Goal: Transaction & Acquisition: Purchase product/service

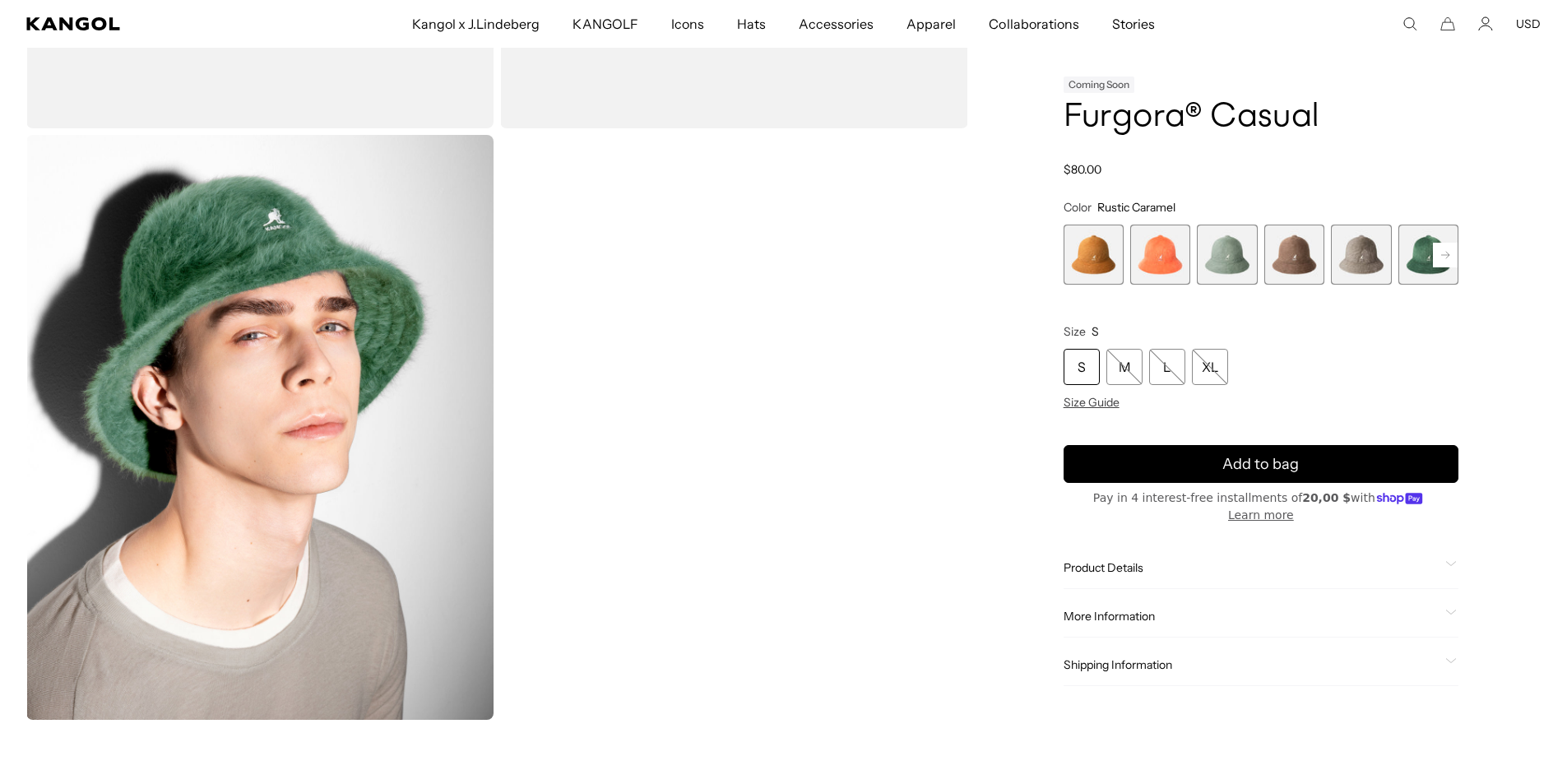
scroll to position [0, 339]
click at [1461, 268] on div "Home / All Products / Furgora® Casual Coming Soon Furgora® Casual Regular price…" at bounding box center [1262, 132] width 560 height 1175
click at [1449, 267] on rect at bounding box center [1445, 254] width 25 height 25
click at [1448, 267] on rect at bounding box center [1445, 254] width 25 height 25
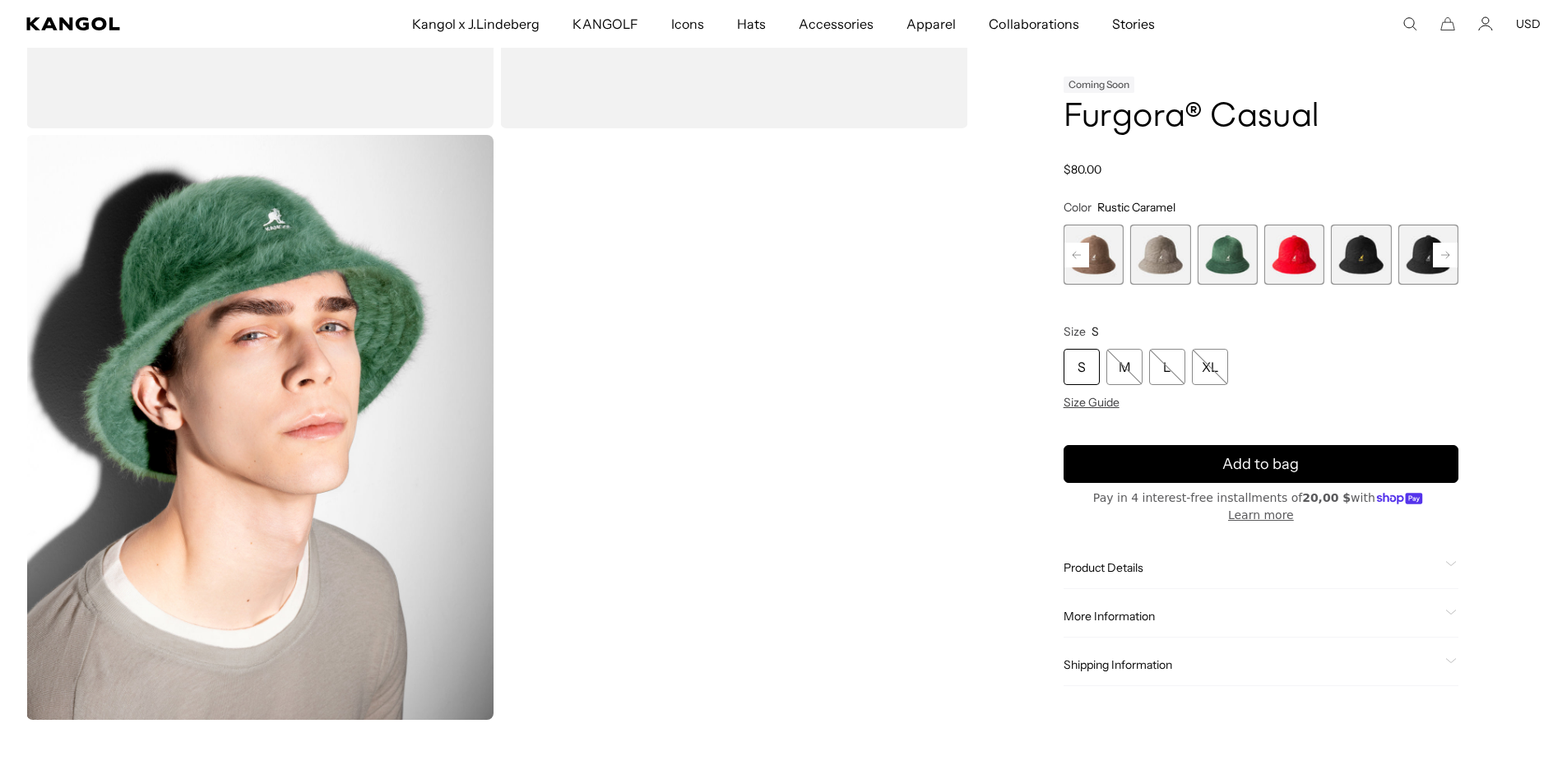
click at [1448, 267] on rect at bounding box center [1445, 254] width 25 height 25
click at [1317, 279] on span "8 of 12" at bounding box center [1294, 254] width 60 height 60
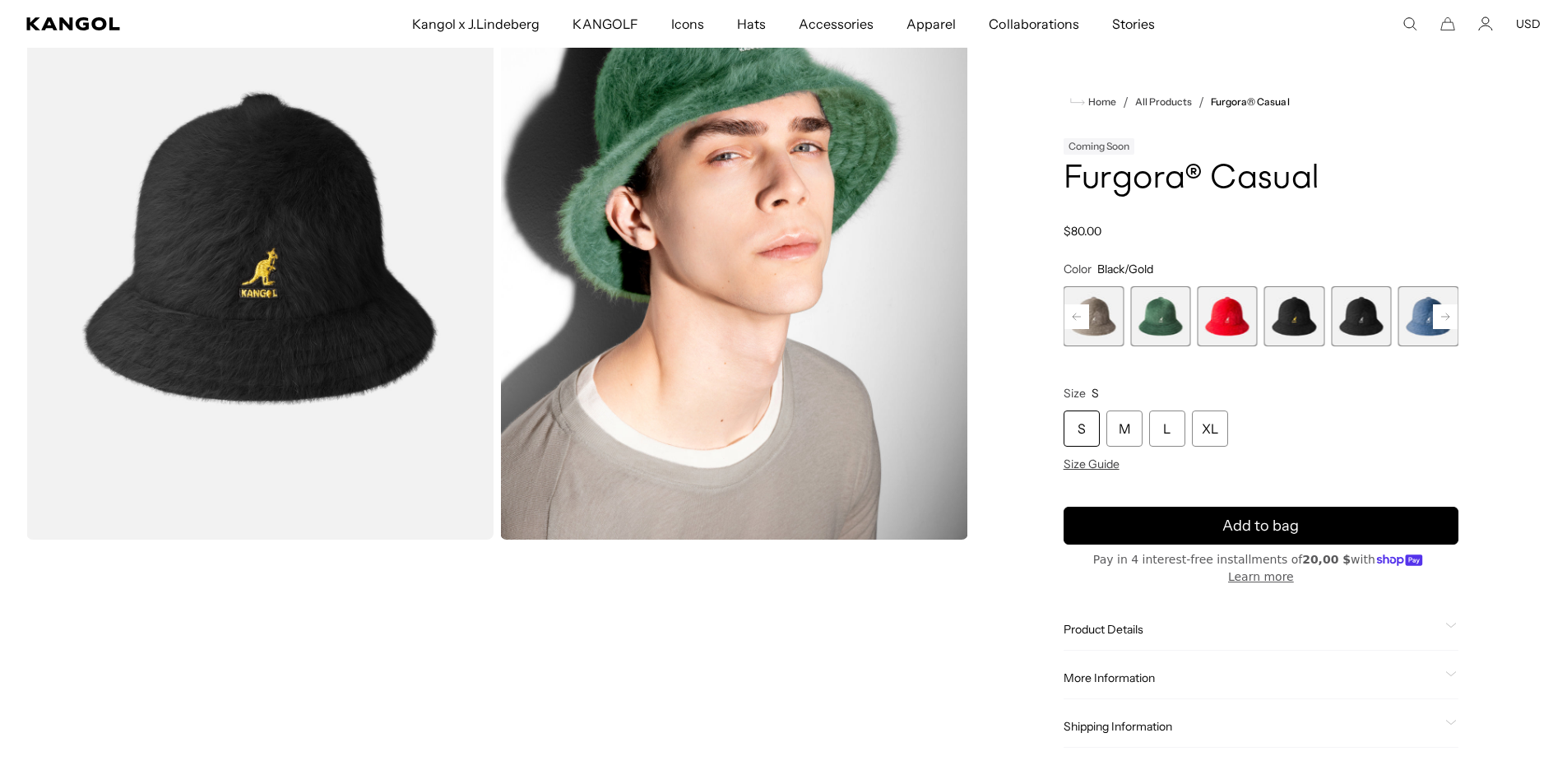
scroll to position [0, 339]
click at [1356, 307] on span "9 of 12" at bounding box center [1361, 316] width 60 height 60
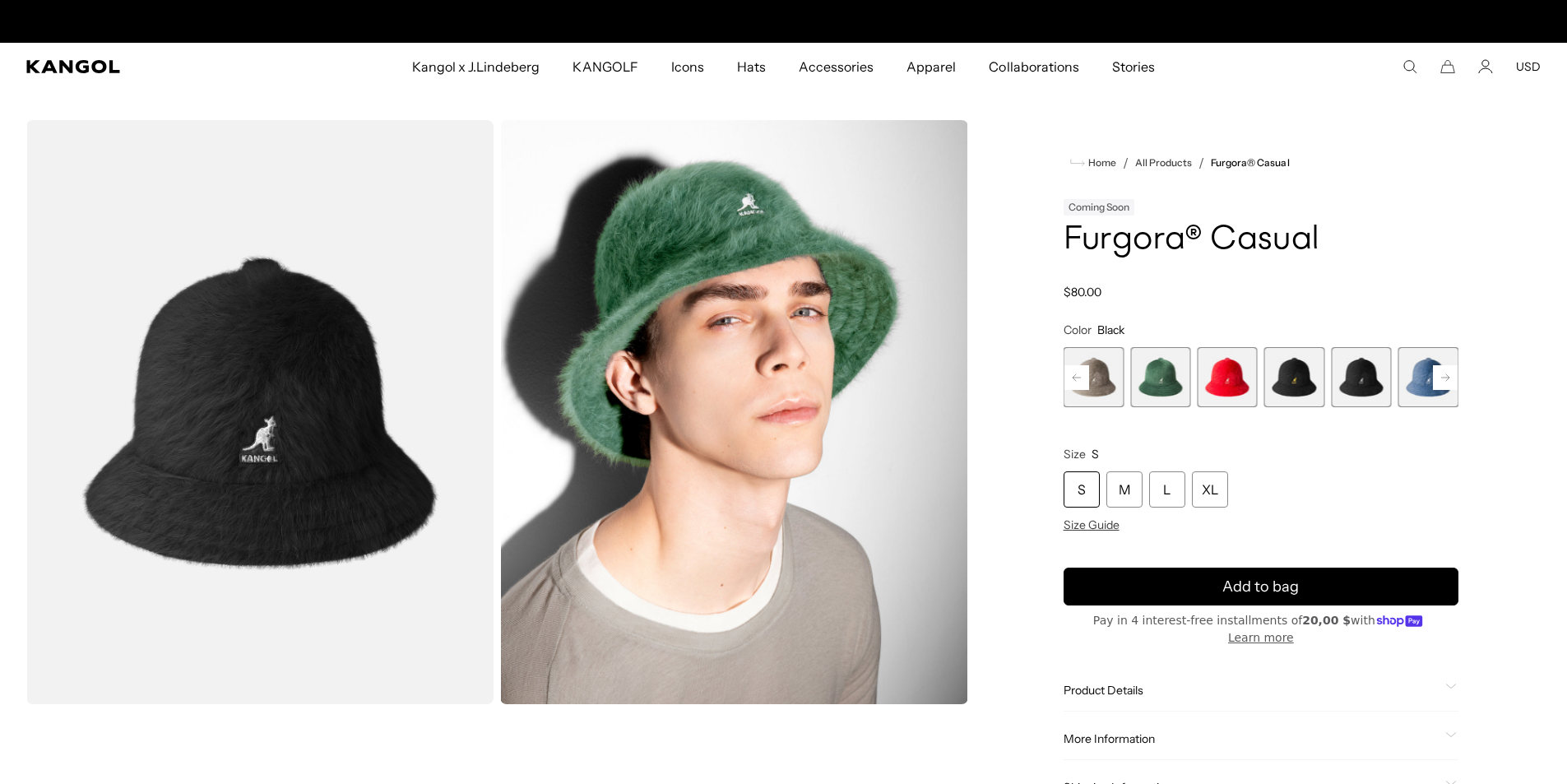
scroll to position [0, 339]
